Goal: Navigation & Orientation: Go to known website

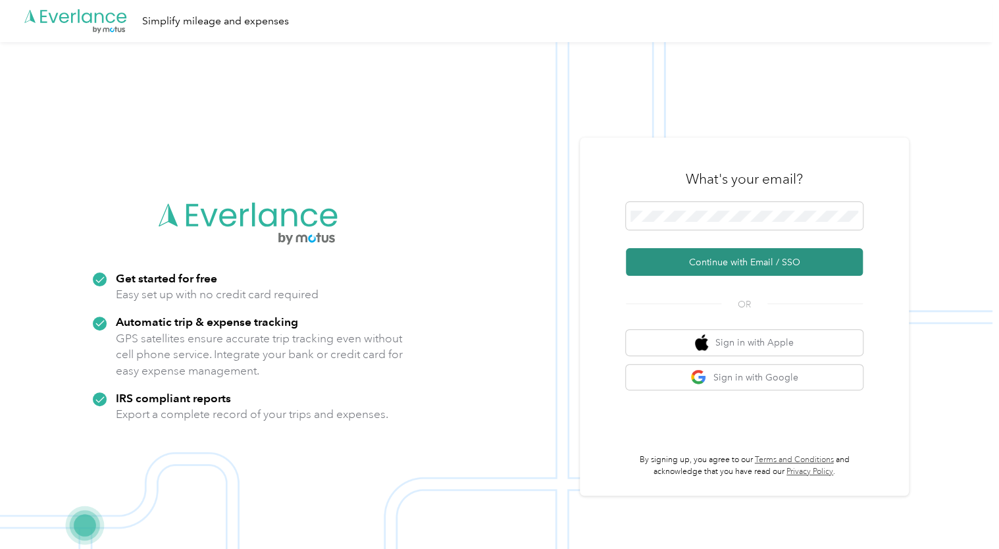
click at [709, 263] on button "Continue with Email / SSO" at bounding box center [744, 262] width 237 height 28
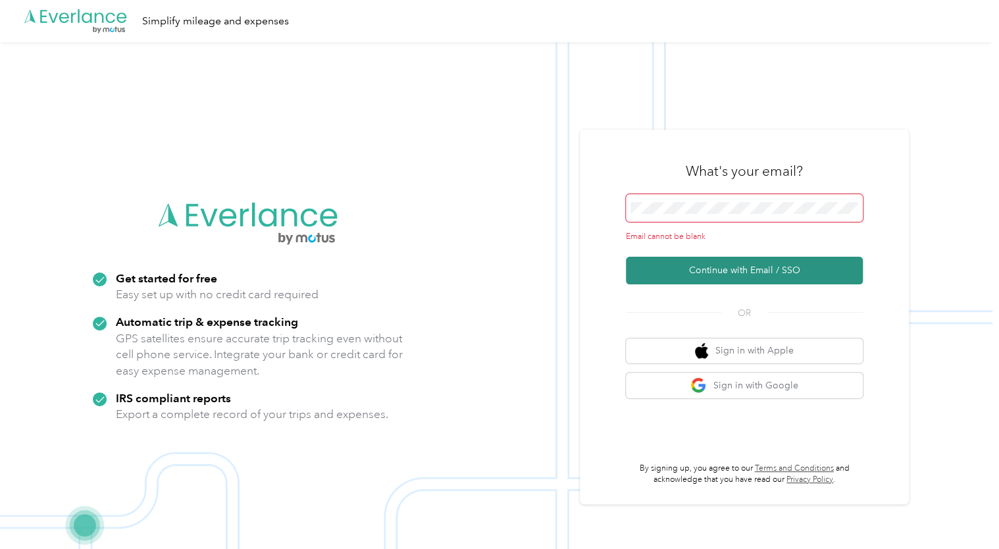
click at [709, 263] on button "Continue with Email / SSO" at bounding box center [744, 271] width 237 height 28
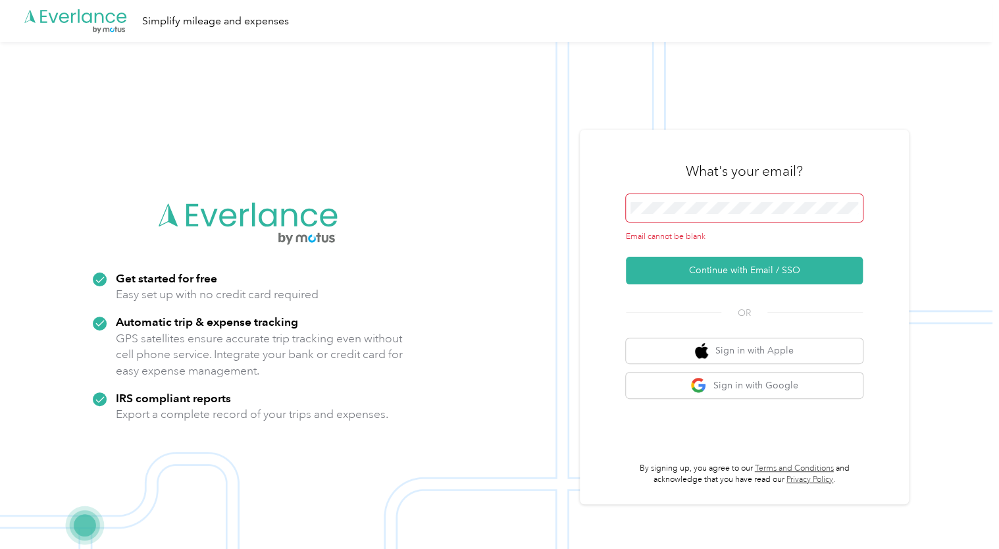
click at [696, 196] on span at bounding box center [744, 208] width 237 height 28
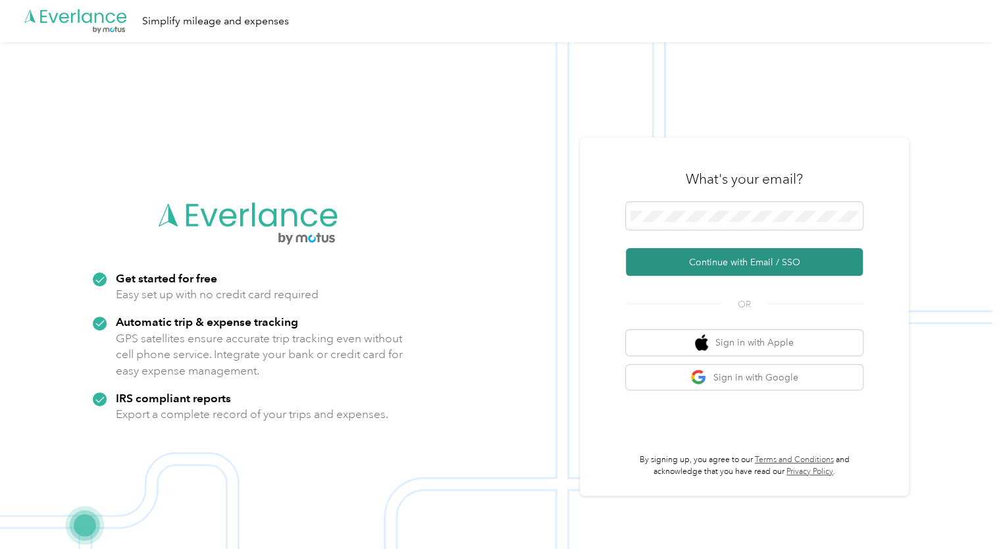
click at [700, 267] on button "Continue with Email / SSO" at bounding box center [744, 262] width 237 height 28
